Goal: Information Seeking & Learning: Learn about a topic

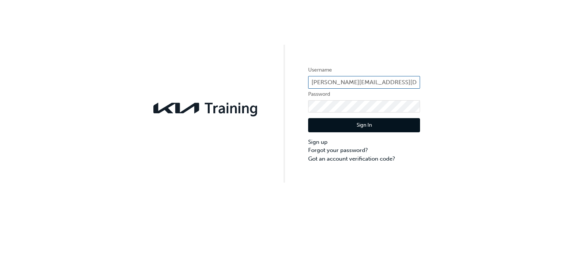
click at [397, 83] on input "harsha.heenkenda@svm.com.au" at bounding box center [364, 82] width 112 height 13
click at [404, 83] on input "harsha.heenkenda@svm.com.au" at bounding box center [364, 82] width 112 height 13
type input "h"
type input "KAU82069L4"
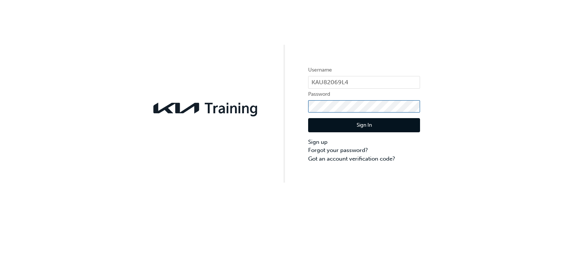
click button "Sign In" at bounding box center [364, 125] width 112 height 14
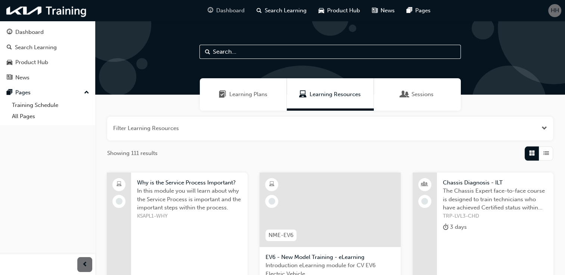
click at [240, 11] on span "Dashboard" at bounding box center [230, 10] width 28 height 9
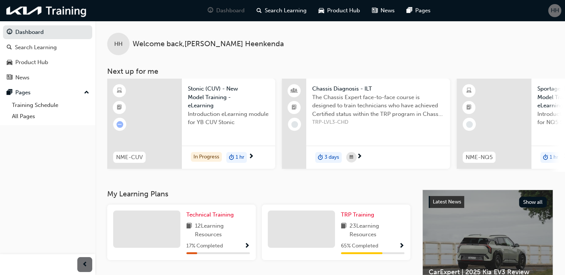
click at [212, 222] on div "Technical Training 12 Learning Resources 17 % Completed" at bounding box center [217, 233] width 63 height 44
click at [249, 247] on span "Show Progress" at bounding box center [247, 246] width 6 height 7
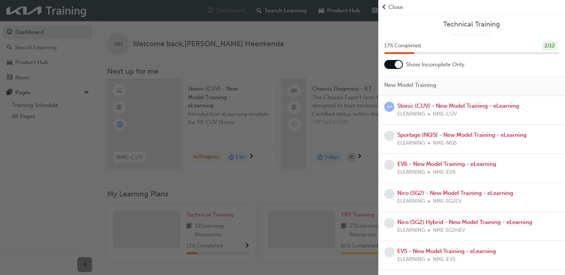
click at [516, 116] on div "ELEARNING NME-CUV" at bounding box center [458, 114] width 122 height 9
click at [487, 109] on div "Stonic (CUV) - New Model Training - eLearning ELEARNING NME-CUV" at bounding box center [458, 110] width 122 height 17
click at [475, 109] on link "Stonic (CUV) - New Model Training - eLearning" at bounding box center [458, 106] width 122 height 7
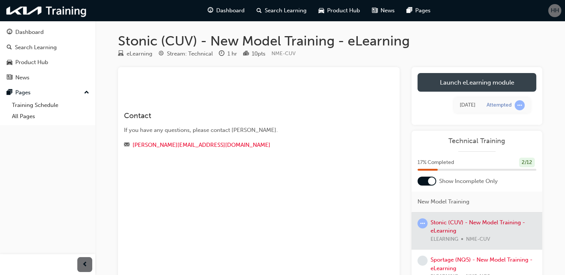
click at [484, 80] on link "Launch eLearning module" at bounding box center [476, 82] width 119 height 19
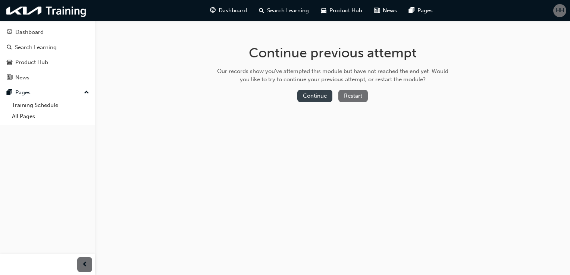
click at [321, 95] on button "Continue" at bounding box center [315, 96] width 35 height 12
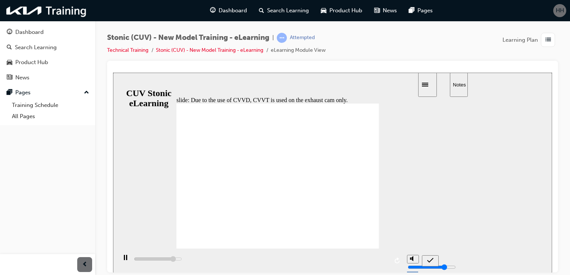
type input "17500"
radio input "true"
click at [429, 258] on icon "submit" at bounding box center [430, 260] width 6 height 7
type input "5300"
radio input "true"
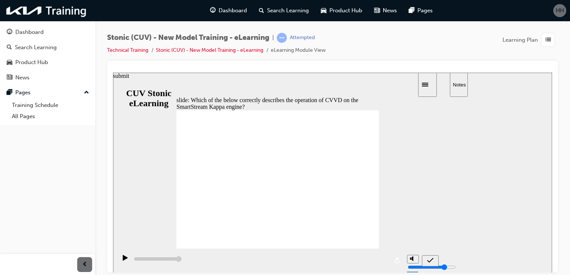
click at [429, 259] on icon "submit" at bounding box center [430, 260] width 6 height 7
type input "5000"
radio input "false"
radio input "true"
click at [428, 261] on icon "submit" at bounding box center [430, 260] width 6 height 5
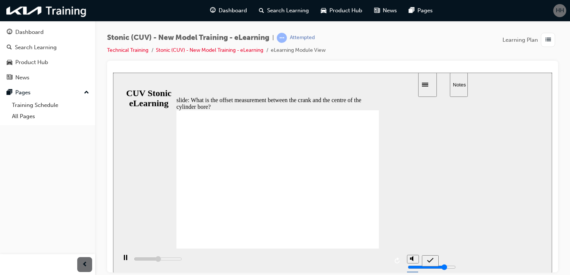
type input "20700"
radio input "true"
click at [429, 260] on icon "submit" at bounding box center [430, 260] width 6 height 7
type input "41000"
radio input "true"
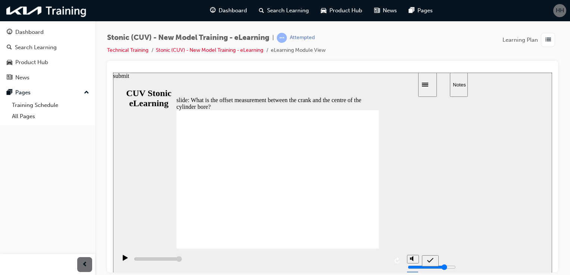
click at [433, 258] on icon "submit" at bounding box center [430, 260] width 6 height 5
type input "41000"
radio input "false"
radio input "true"
click at [432, 260] on icon "submit" at bounding box center [430, 260] width 6 height 5
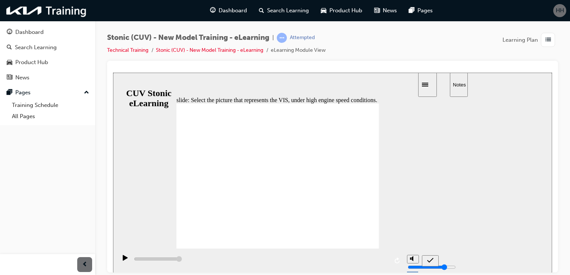
click at [431, 262] on icon "submit" at bounding box center [430, 260] width 6 height 7
type input "5000"
radio input "true"
click at [431, 260] on icon "submit" at bounding box center [430, 260] width 6 height 5
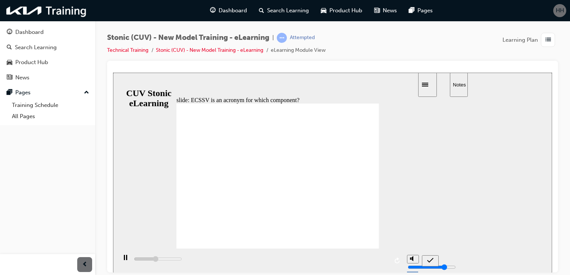
type input "5000"
radio input "true"
click at [428, 260] on icon "submit" at bounding box center [430, 260] width 6 height 5
type input "5000"
radio input "false"
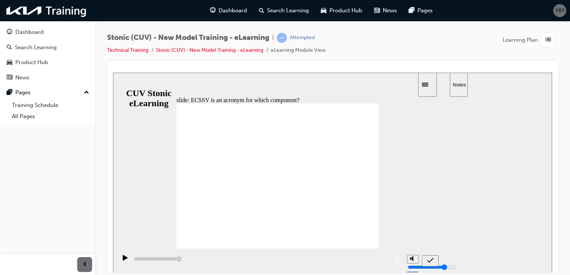
radio input "true"
click at [432, 258] on icon "submit" at bounding box center [430, 260] width 6 height 7
type input "5000"
radio input "false"
radio input "true"
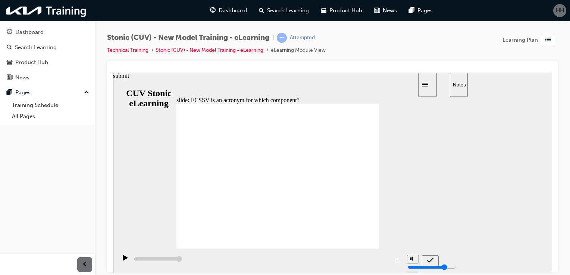
click at [432, 259] on icon "submit" at bounding box center [430, 260] width 6 height 5
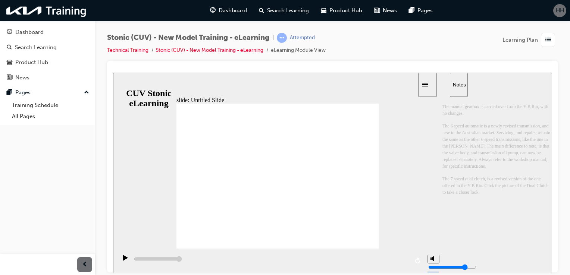
click at [396, 170] on div "slide: Untitled Slide 직선 연결선 3 Item M6CF1 A6GFI-2C D7GF1-2 Type 6 Speed Manual …" at bounding box center [332, 172] width 439 height 200
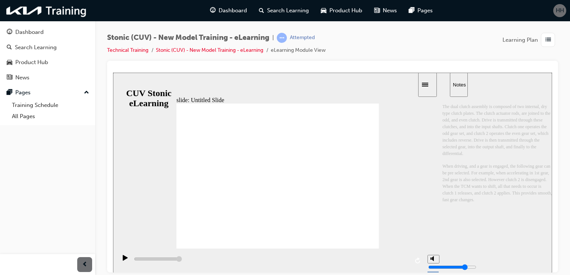
click at [433, 259] on icon "submit" at bounding box center [430, 260] width 6 height 7
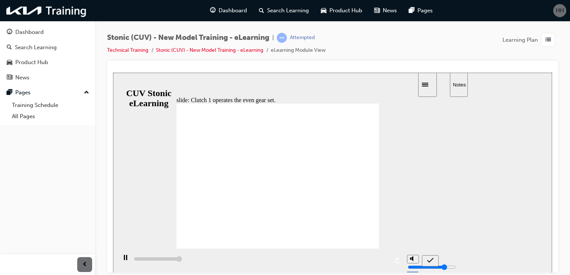
type input "5000"
radio input "true"
click at [431, 259] on icon "submit" at bounding box center [430, 260] width 6 height 7
type input "5000"
radio input "false"
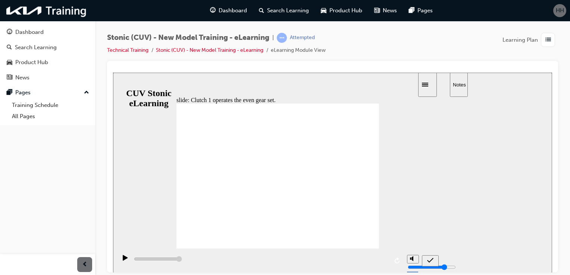
radio input "true"
click at [430, 260] on icon "submit" at bounding box center [430, 260] width 6 height 7
type input "5000"
radio input "true"
click at [428, 259] on icon "submit" at bounding box center [430, 260] width 6 height 7
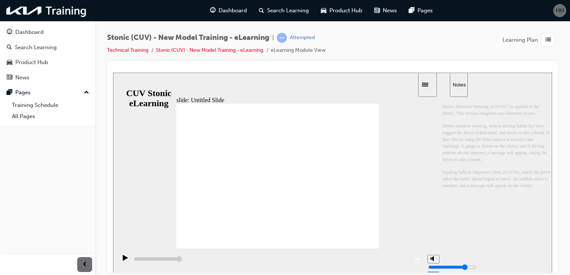
type input "14200"
radio input "true"
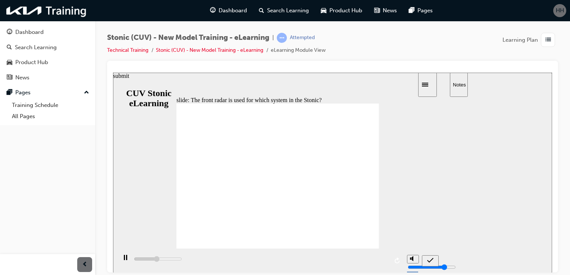
click at [431, 261] on icon "submit" at bounding box center [430, 260] width 6 height 5
type input "5000"
radio input "true"
click at [433, 259] on icon "submit" at bounding box center [430, 260] width 6 height 5
type input "5000"
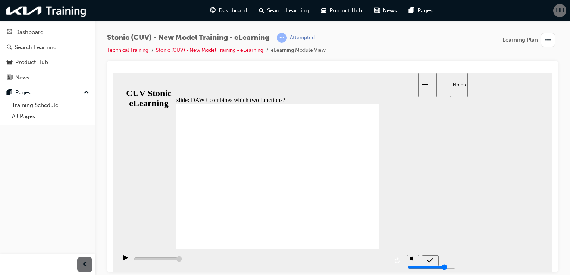
radio input "false"
radio input "true"
click at [427, 259] on icon "submit" at bounding box center [430, 260] width 6 height 7
type input "5000"
radio input "false"
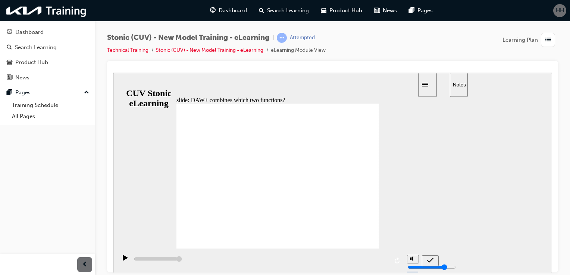
radio input "true"
click at [430, 258] on icon "submit" at bounding box center [430, 260] width 6 height 7
type input "6000"
radio input "true"
click at [431, 259] on icon "submit" at bounding box center [430, 260] width 6 height 7
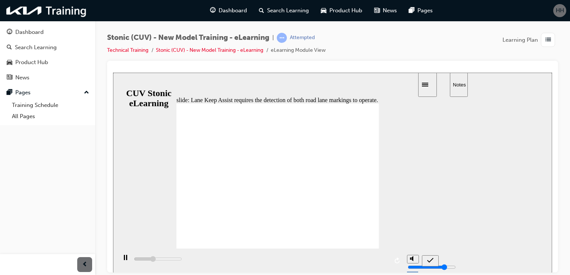
type input "6000"
radio input "false"
radio input "true"
click at [432, 260] on icon "submit" at bounding box center [430, 260] width 6 height 7
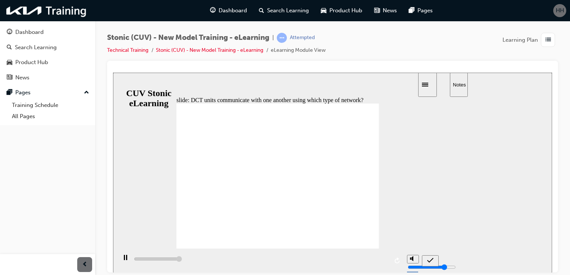
type input "34700"
radio input "true"
click at [431, 262] on icon "submit" at bounding box center [430, 260] width 6 height 7
type input "34700"
radio input "false"
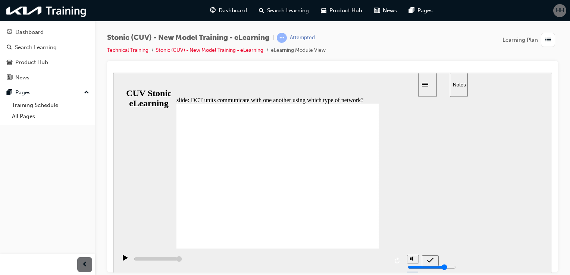
radio input "true"
click at [432, 261] on icon "submit" at bounding box center [430, 260] width 6 height 7
type input "5600"
radio input "true"
click at [430, 258] on icon "submit" at bounding box center [430, 260] width 6 height 7
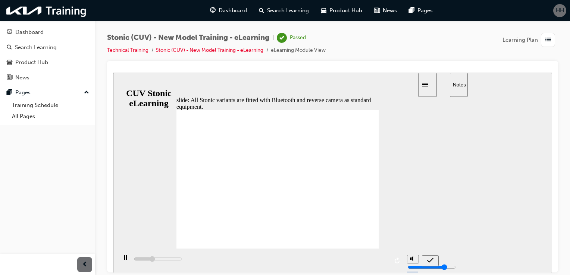
type input "6300"
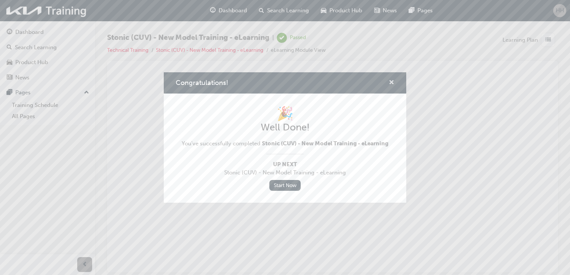
click at [391, 84] on span "cross-icon" at bounding box center [392, 83] width 6 height 7
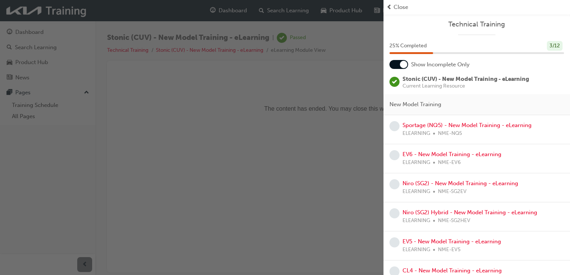
click at [289, 123] on div "button" at bounding box center [192, 137] width 384 height 275
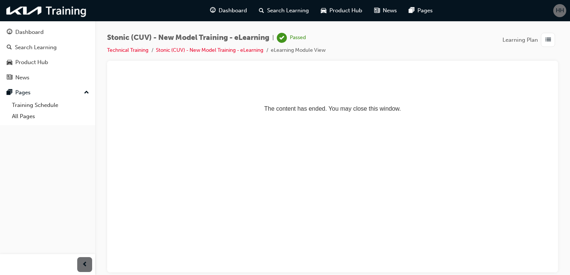
click at [560, 12] on span "HH" at bounding box center [560, 10] width 8 height 9
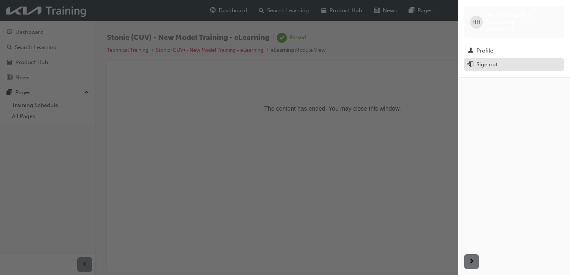
click at [501, 61] on div "Sign out" at bounding box center [514, 64] width 93 height 9
